Goal: Book appointment/travel/reservation

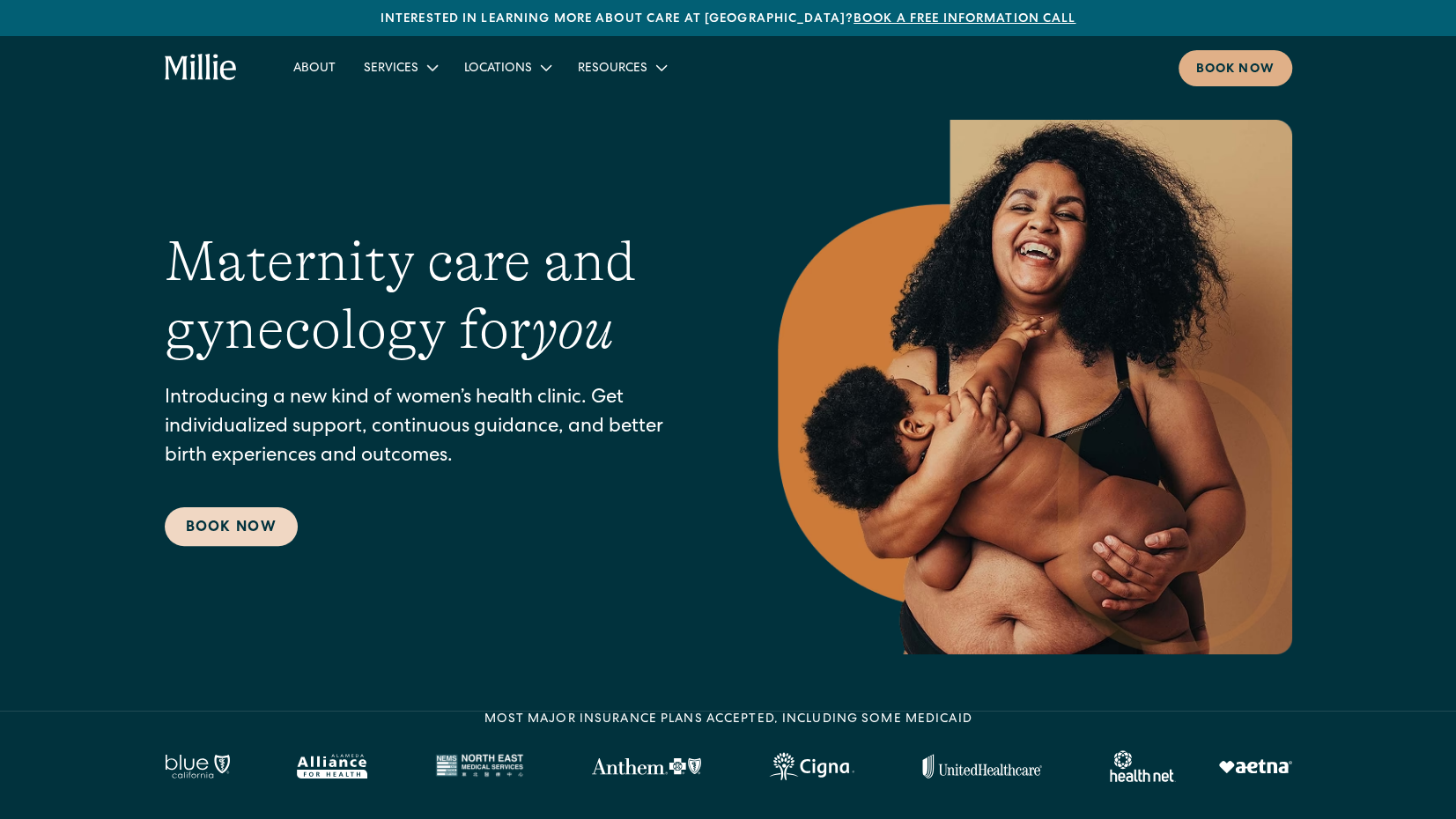
click at [261, 526] on link "Book Now" at bounding box center [231, 526] width 133 height 39
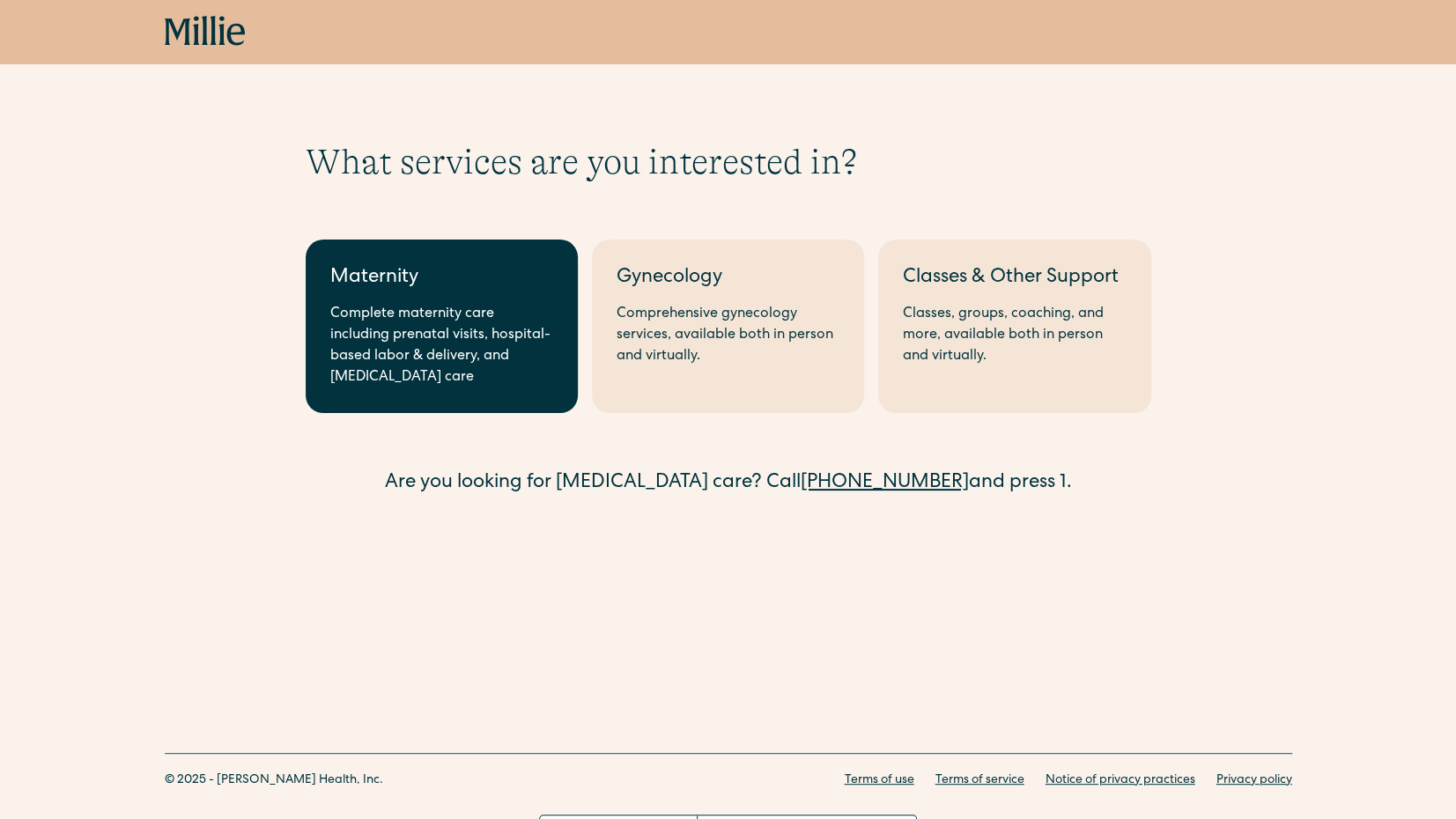
click at [496, 368] on div "Complete maternity care including prenatal visits, hospital-based labor & deliv…" at bounding box center [442, 346] width 223 height 85
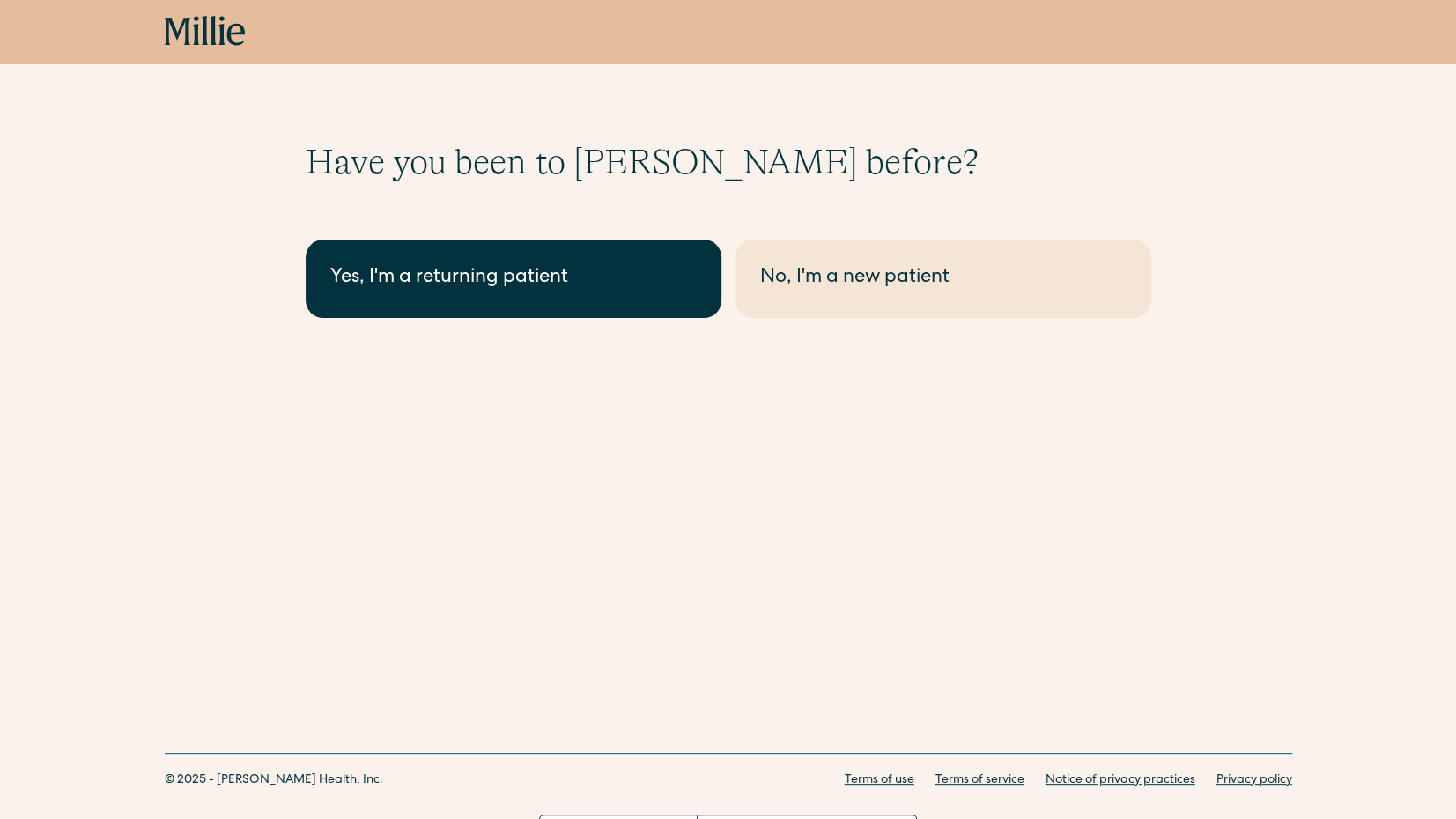
click at [557, 270] on div "Yes, I'm a returning patient" at bounding box center [514, 278] width 367 height 29
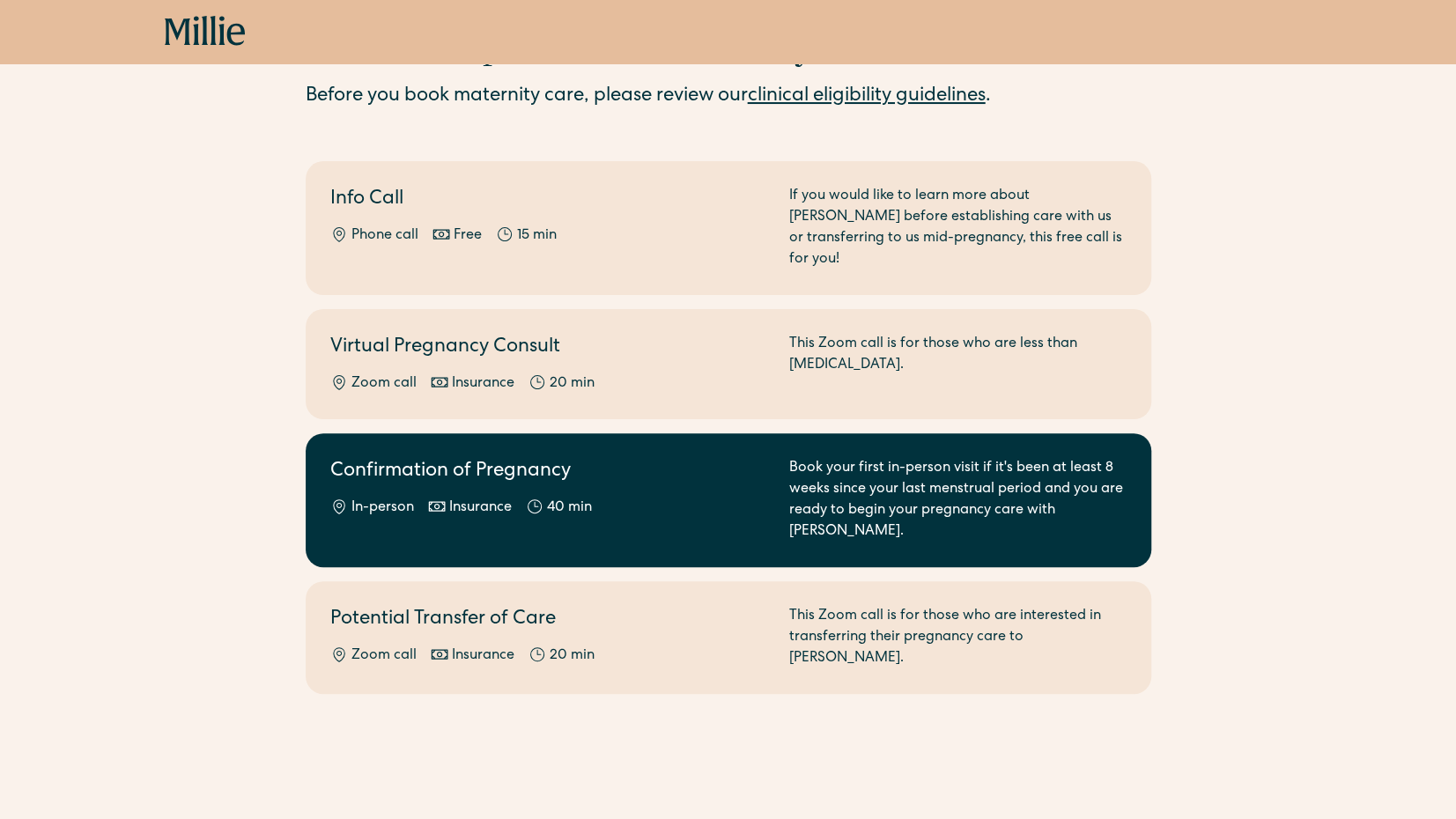
scroll to position [185, 0]
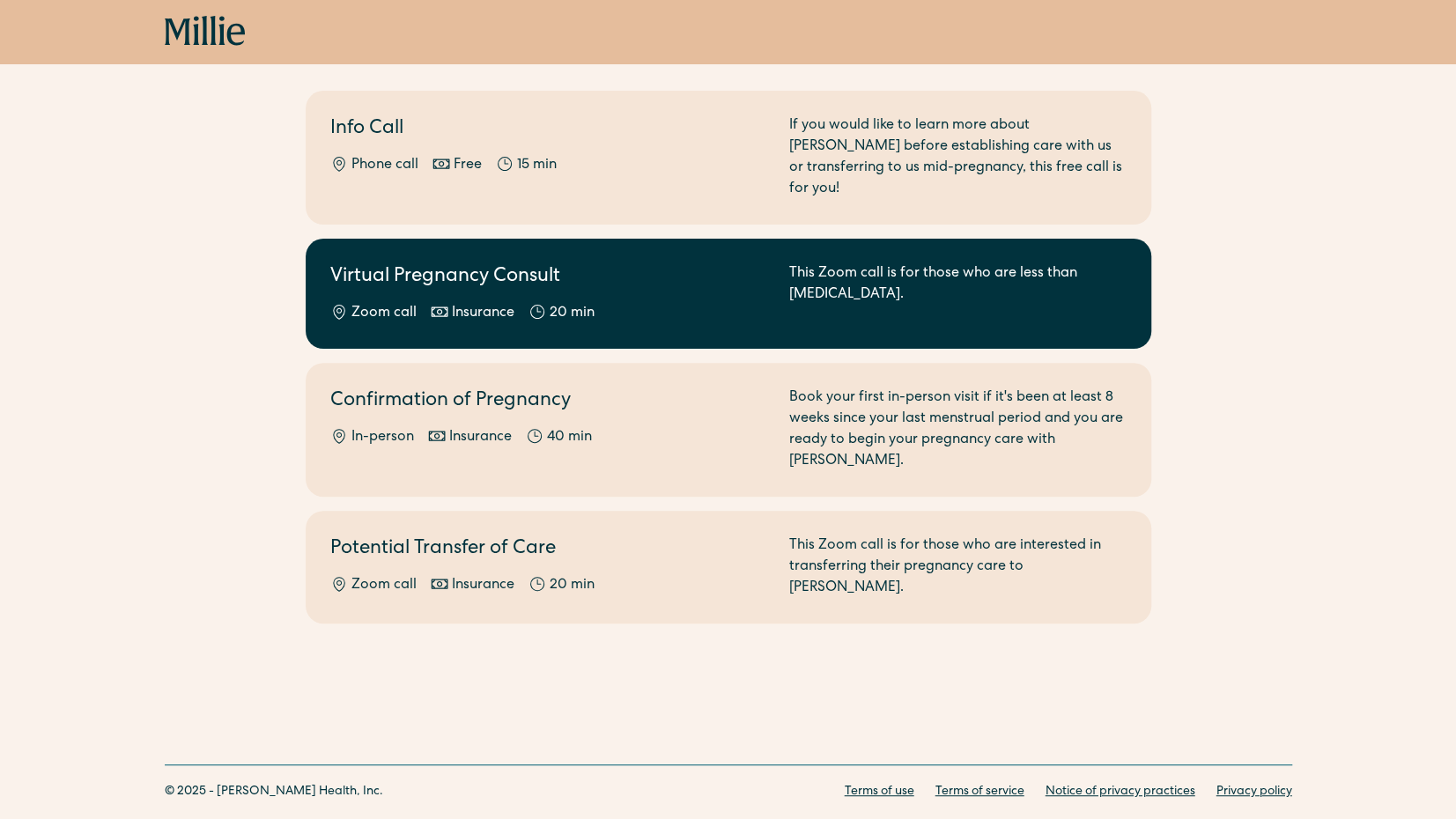
click at [643, 277] on div "Virtual Pregnancy Consult Zoom call Insurance 20 min" at bounding box center [550, 294] width 438 height 61
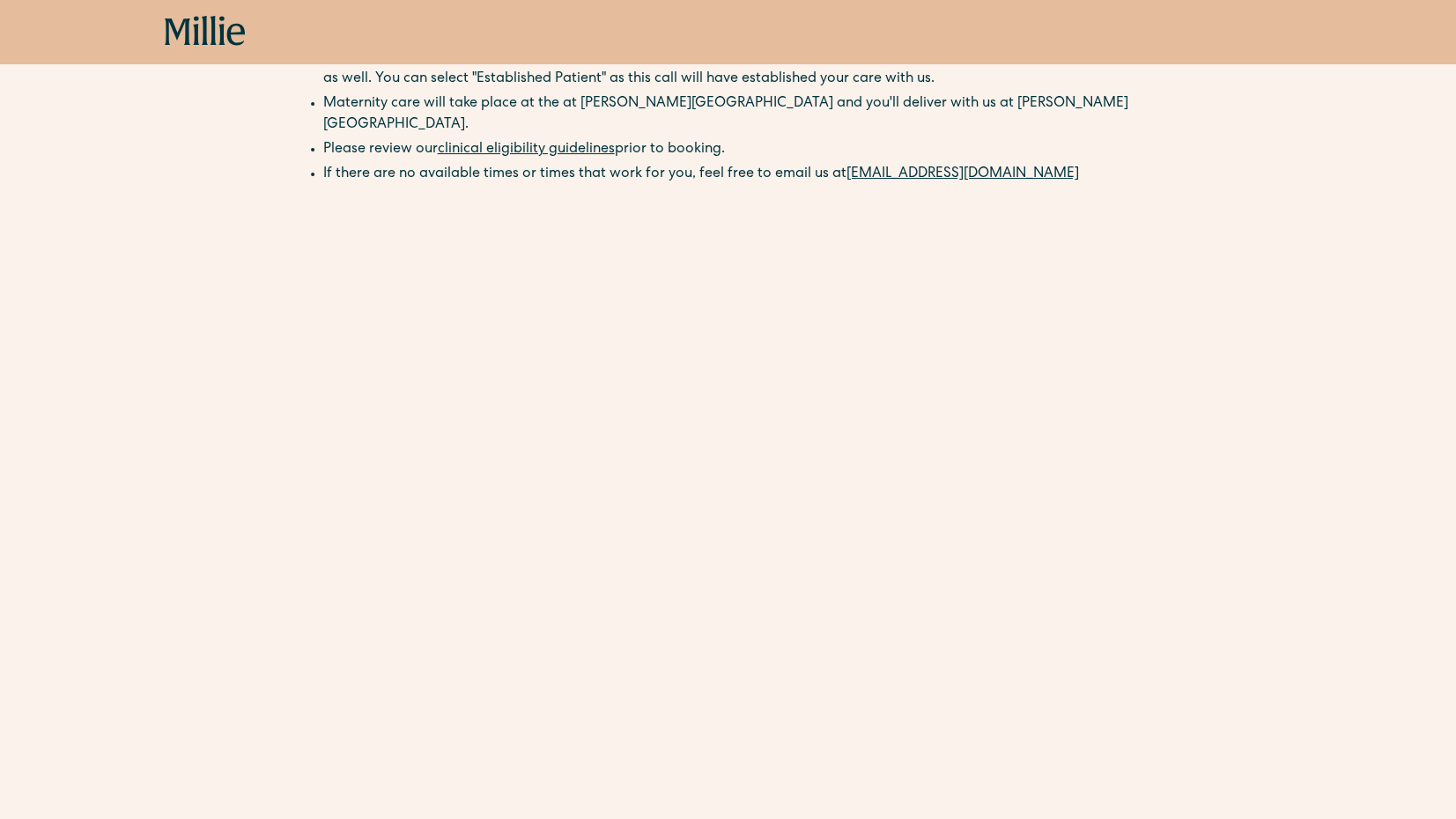
scroll to position [195, 0]
